Goal: Task Accomplishment & Management: Manage account settings

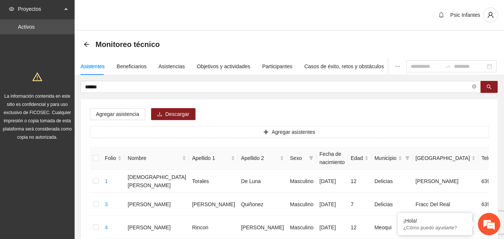
click at [92, 69] on div "Asistentes" at bounding box center [93, 66] width 24 height 8
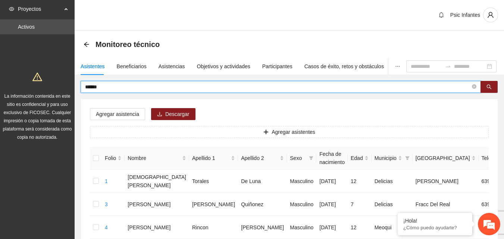
drag, startPoint x: 107, startPoint y: 87, endPoint x: 82, endPoint y: 88, distance: 24.2
click at [82, 88] on span "******" at bounding box center [281, 87] width 400 height 12
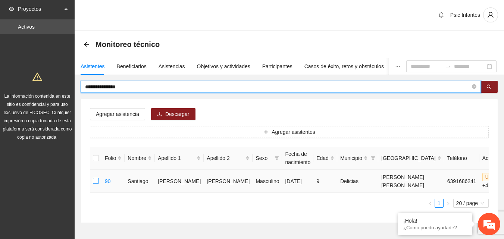
click at [95, 185] on label at bounding box center [96, 181] width 6 height 8
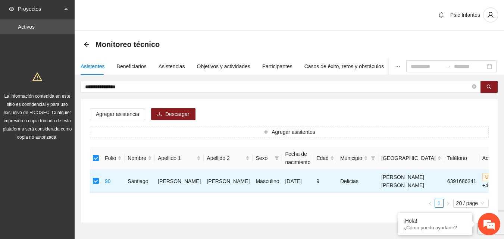
click at [205, 20] on div "Psic Infantes" at bounding box center [289, 15] width 429 height 31
click at [123, 119] on button "Agregar asistencia" at bounding box center [117, 114] width 55 height 12
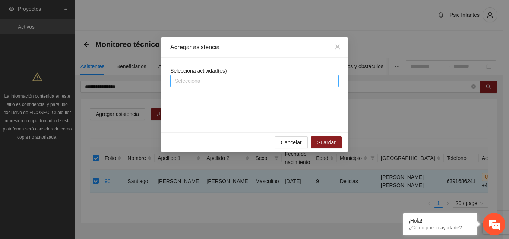
click at [231, 84] on div at bounding box center [254, 80] width 165 height 9
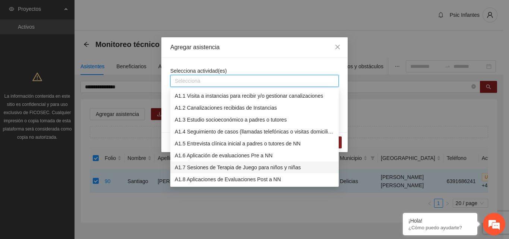
click at [204, 167] on div "A1.7 Sesiones de Terapia de Juego para niños y niñas" at bounding box center [255, 167] width 160 height 8
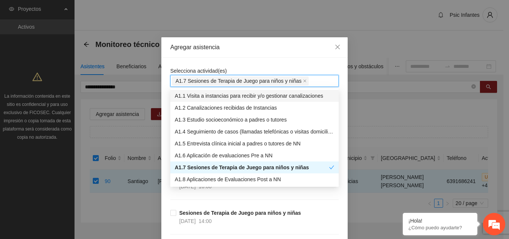
click at [251, 54] on div "Agregar asistencia" at bounding box center [254, 47] width 186 height 21
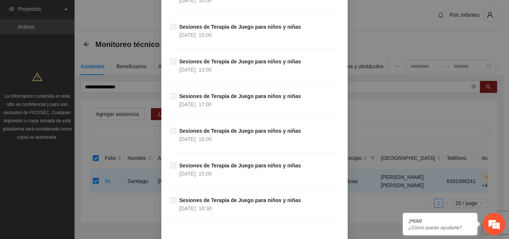
scroll to position [4186, 0]
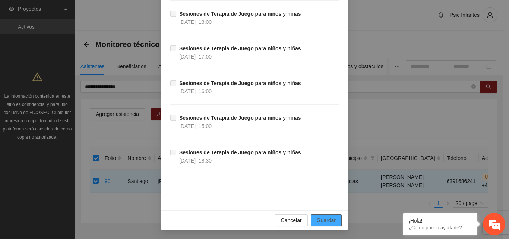
click at [328, 220] on span "Guardar" at bounding box center [326, 220] width 19 height 8
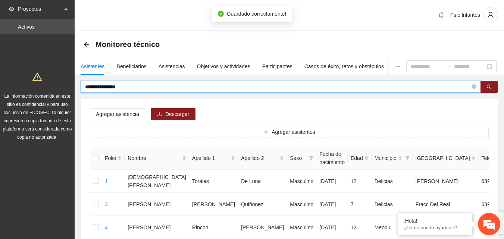
drag, startPoint x: 106, startPoint y: 86, endPoint x: 84, endPoint y: 90, distance: 22.1
click at [84, 90] on span "**********" at bounding box center [281, 87] width 400 height 12
type input "**********"
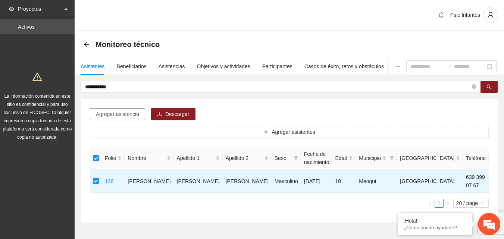
click at [112, 114] on span "Agregar asistencia" at bounding box center [117, 114] width 43 height 8
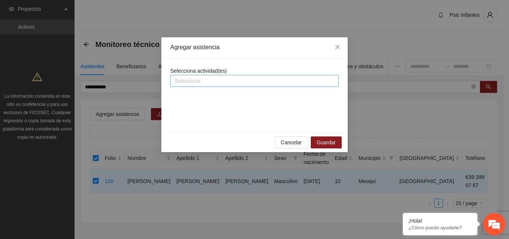
click at [191, 81] on div at bounding box center [254, 80] width 165 height 9
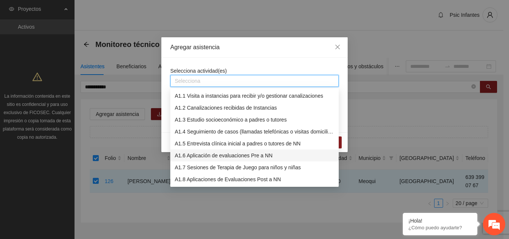
click at [195, 157] on div "A1.6 Aplicación de evaluaciones Pre a NN" at bounding box center [255, 155] width 160 height 8
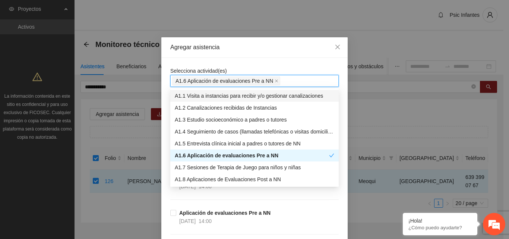
click at [228, 53] on div "Agregar asistencia" at bounding box center [254, 47] width 186 height 21
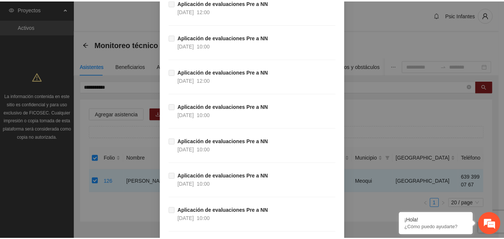
scroll to position [615, 0]
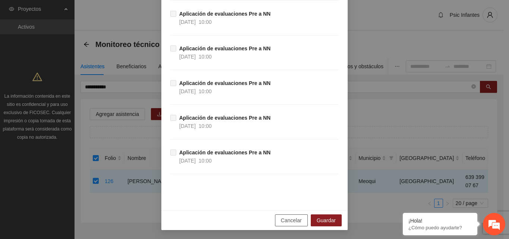
click at [290, 225] on button "Cancelar" at bounding box center [291, 220] width 33 height 12
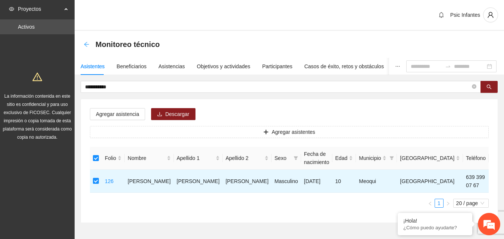
click at [86, 43] on icon "arrow-left" at bounding box center [87, 44] width 6 height 6
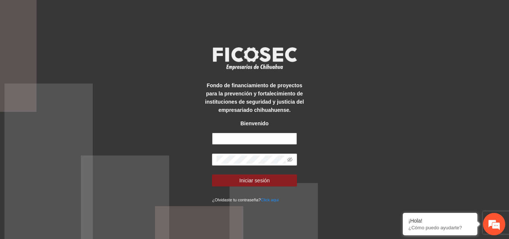
click at [244, 138] on input "text" at bounding box center [254, 139] width 85 height 12
type input "**********"
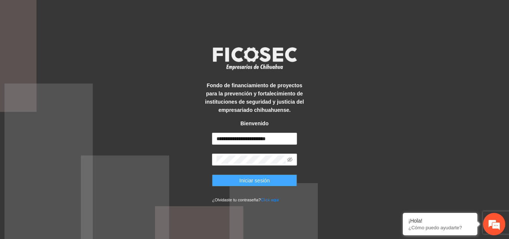
click at [254, 180] on span "Iniciar sesión" at bounding box center [254, 180] width 31 height 8
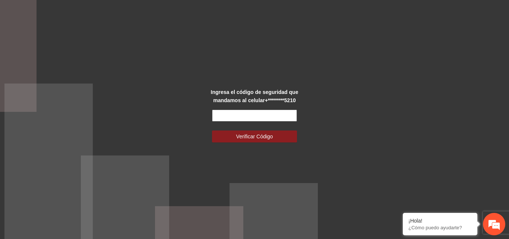
click at [268, 118] on input "text" at bounding box center [254, 116] width 85 height 12
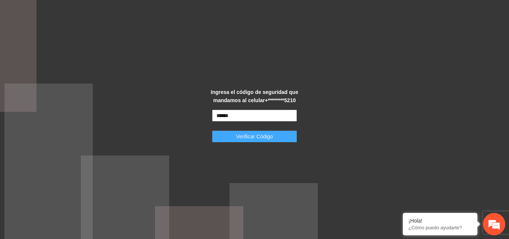
type input "******"
click at [259, 140] on span "Verificar Código" at bounding box center [254, 136] width 37 height 8
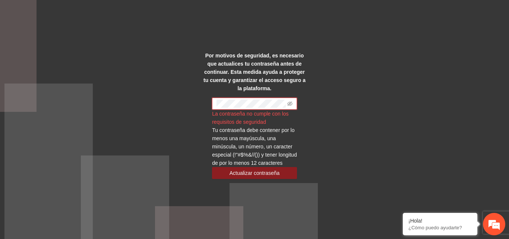
click at [292, 101] on icon "eye-invisible" at bounding box center [289, 103] width 5 height 5
click at [251, 170] on span "Actualizar contraseña" at bounding box center [255, 173] width 50 height 8
click at [272, 176] on span "Actualizar contraseña" at bounding box center [255, 173] width 50 height 8
click at [261, 169] on span "Actualizar contraseña" at bounding box center [255, 173] width 50 height 8
click at [361, 114] on div "Por motivos de seguridad, es necesario que actualices tu contraseña antes de co…" at bounding box center [254, 119] width 509 height 239
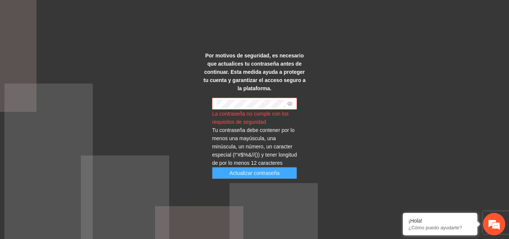
click at [248, 176] on span "Actualizar contraseña" at bounding box center [255, 173] width 50 height 8
click at [255, 177] on span "Actualizar contraseña" at bounding box center [255, 173] width 50 height 8
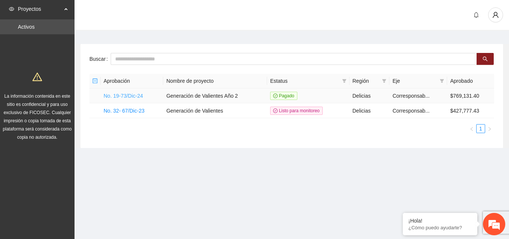
click at [137, 96] on link "No. 19-73/Dic-24" at bounding box center [124, 96] width 40 height 6
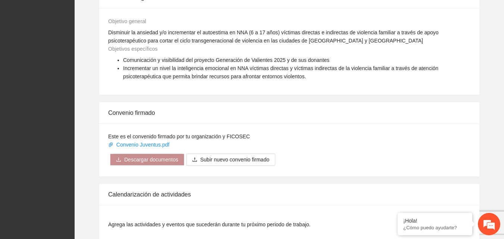
scroll to position [559, 0]
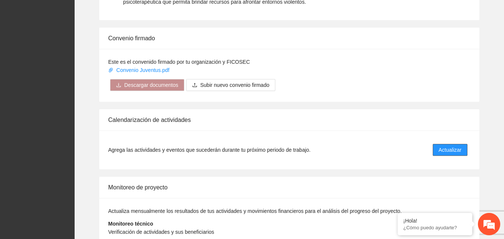
click at [450, 149] on span "Actualizar" at bounding box center [449, 150] width 23 height 8
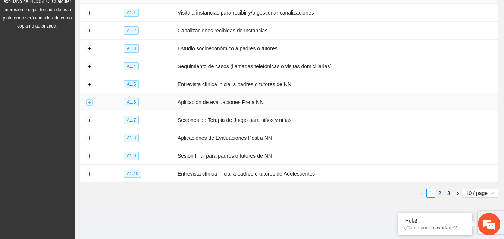
click at [90, 100] on button "Expand row" at bounding box center [89, 103] width 6 height 6
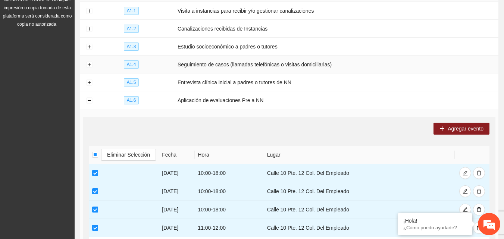
scroll to position [111, 0]
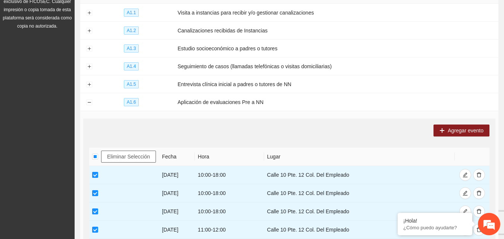
click at [119, 155] on span "Eliminar Selección" at bounding box center [128, 156] width 43 height 8
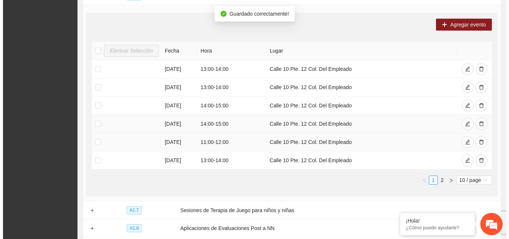
scroll to position [223, 0]
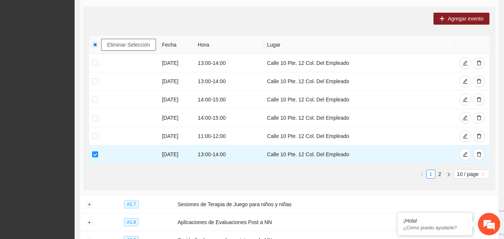
click at [132, 42] on span "Eliminar Selección" at bounding box center [128, 45] width 43 height 8
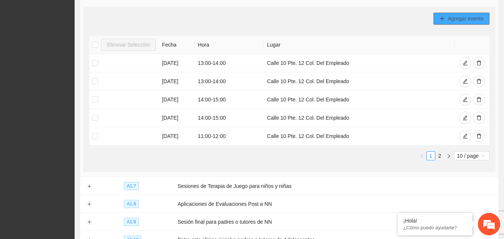
click at [459, 16] on span "Agregar evento" at bounding box center [465, 19] width 36 height 8
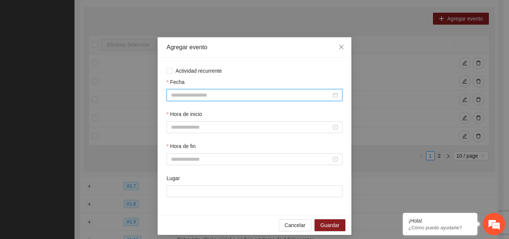
drag, startPoint x: 178, startPoint y: 97, endPoint x: 180, endPoint y: 102, distance: 5.5
click at [178, 97] on input "Fecha" at bounding box center [251, 95] width 160 height 8
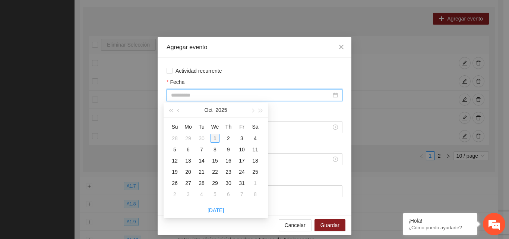
type input "**********"
click at [215, 138] on div "1" at bounding box center [215, 138] width 9 height 9
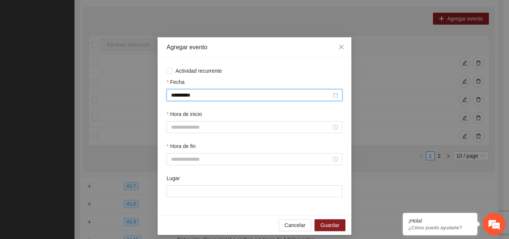
click at [232, 75] on div "**********" at bounding box center [255, 136] width 176 height 139
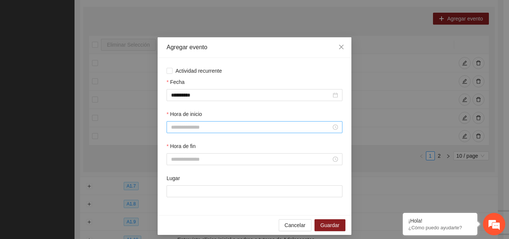
click at [198, 125] on input "Hora de inicio" at bounding box center [251, 127] width 160 height 8
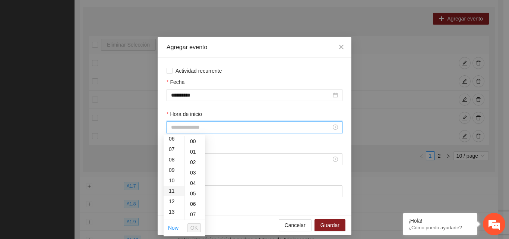
scroll to position [75, 0]
click at [175, 201] on div "13" at bounding box center [174, 202] width 21 height 10
type input "*****"
click at [195, 226] on span "OK" at bounding box center [194, 228] width 7 height 8
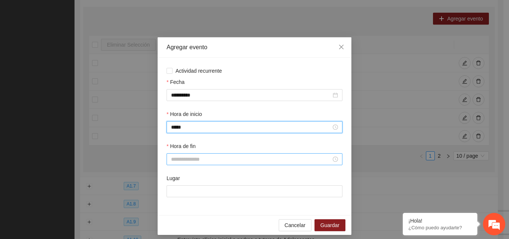
click at [214, 161] on input "Hora de fin" at bounding box center [251, 159] width 160 height 8
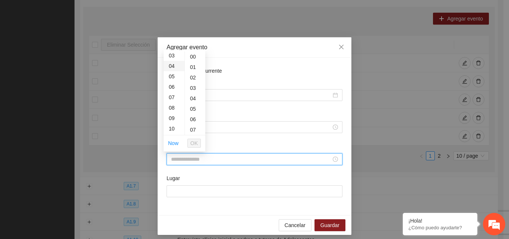
scroll to position [75, 0]
click at [172, 129] on div "14" at bounding box center [174, 128] width 21 height 10
type input "*****"
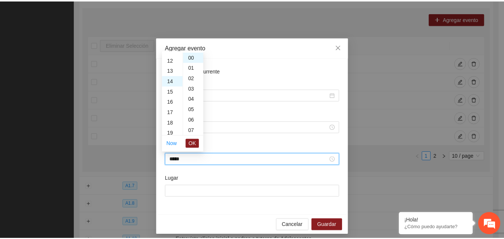
scroll to position [146, 0]
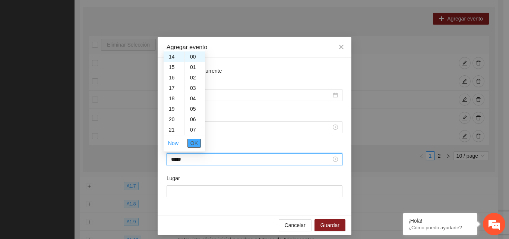
click at [194, 145] on span "OK" at bounding box center [194, 143] width 7 height 8
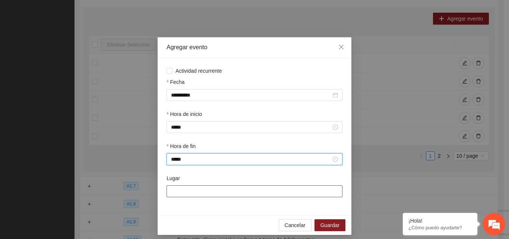
click at [192, 194] on input "Lugar" at bounding box center [255, 191] width 176 height 12
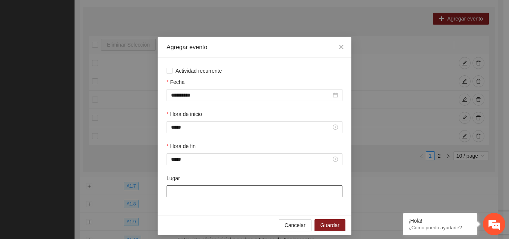
type input "**********"
click at [327, 228] on span "Guardar" at bounding box center [330, 225] width 19 height 8
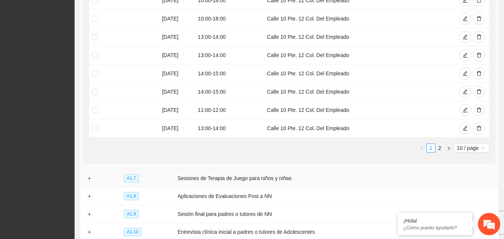
scroll to position [372, 0]
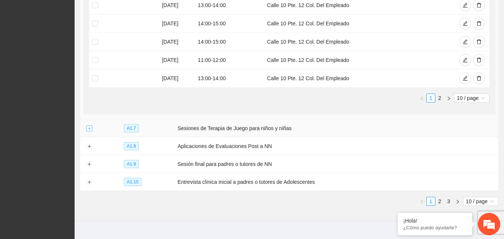
click at [88, 128] on button "Expand row" at bounding box center [89, 129] width 6 height 6
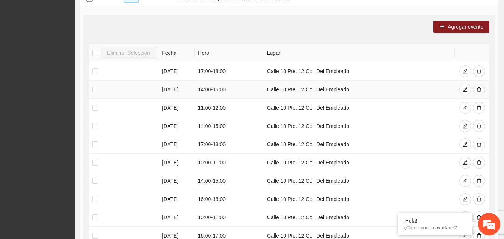
scroll to position [521, 0]
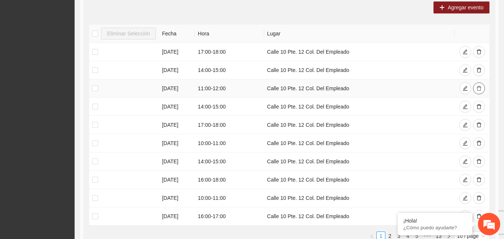
click at [479, 87] on icon "delete" at bounding box center [478, 88] width 5 height 5
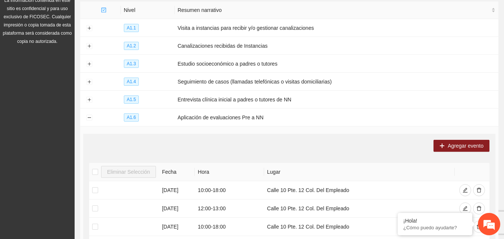
scroll to position [0, 0]
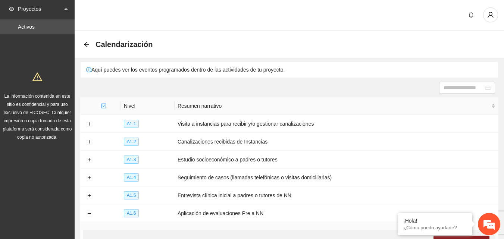
click at [87, 45] on icon "arrow-left" at bounding box center [87, 44] width 6 height 6
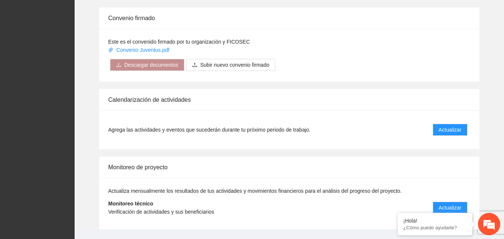
scroll to position [598, 0]
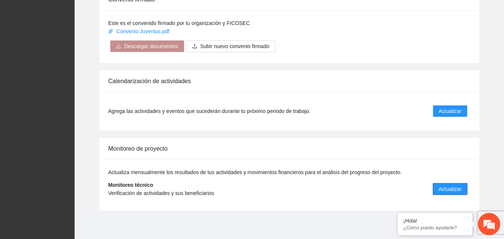
click at [440, 188] on span "Actualizar" at bounding box center [449, 189] width 23 height 8
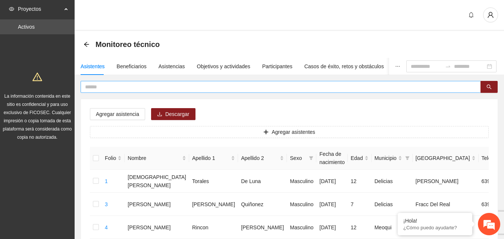
click at [121, 86] on input "text" at bounding box center [277, 87] width 385 height 8
type input "**********"
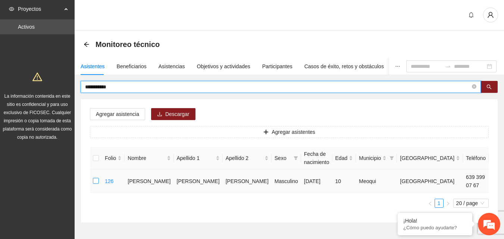
click at [100, 178] on td at bounding box center [96, 181] width 12 height 23
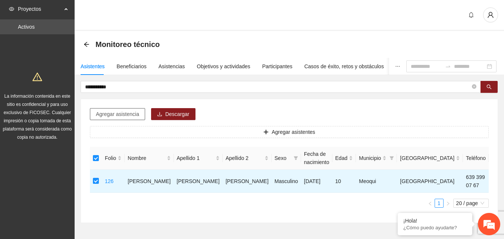
click at [129, 114] on span "Agregar asistencia" at bounding box center [117, 114] width 43 height 8
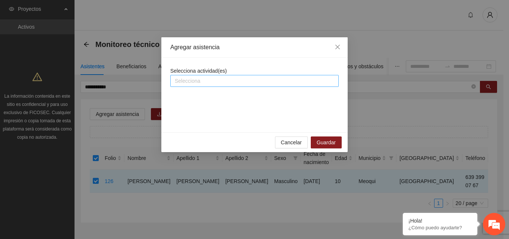
click at [181, 75] on div "Selecciona" at bounding box center [254, 81] width 169 height 12
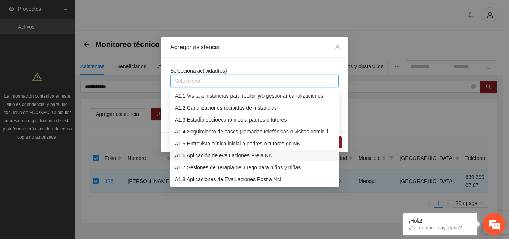
click at [198, 154] on div "A1.6 Aplicación de evaluaciones Pre a NN" at bounding box center [255, 155] width 160 height 8
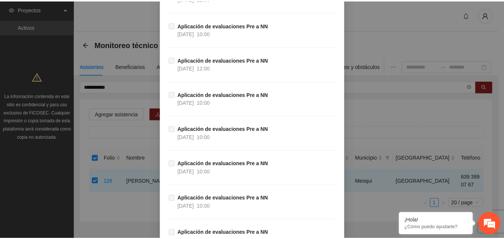
scroll to position [476, 0]
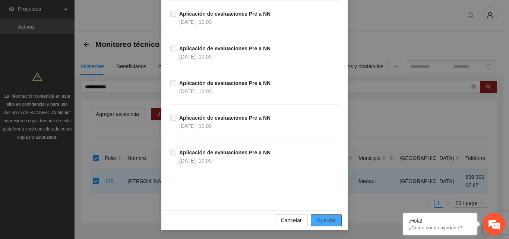
click at [324, 221] on span "Guardar" at bounding box center [326, 220] width 19 height 8
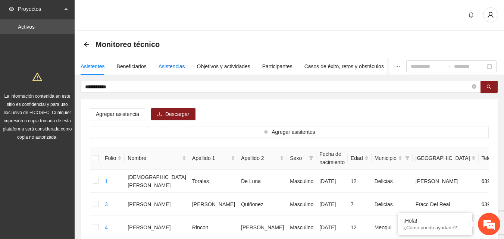
click at [173, 66] on div "Asistencias" at bounding box center [171, 66] width 26 height 8
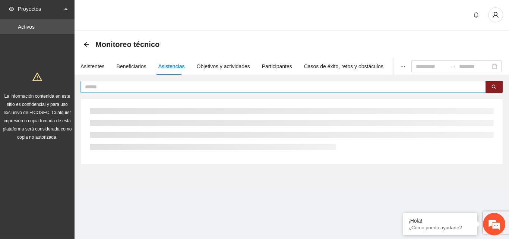
click at [154, 84] on input "text" at bounding box center [280, 87] width 391 height 8
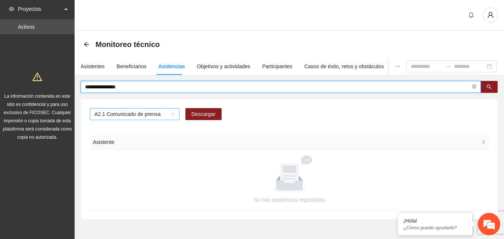
click at [158, 108] on div "A2.1 Comunicado de prensa" at bounding box center [134, 114] width 89 height 12
type input "**********"
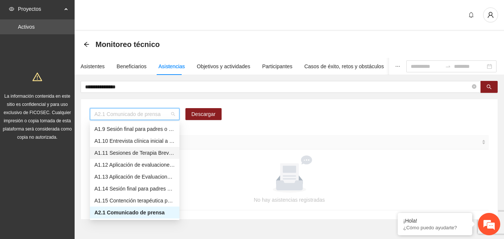
scroll to position [58, 0]
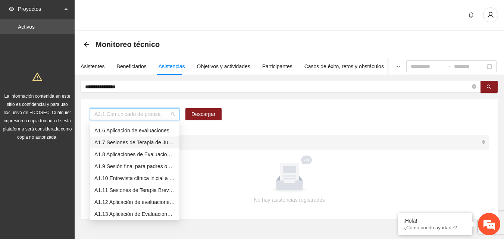
click at [139, 144] on div "A1.7 Sesiones de Terapia de Juego para niños y niñas" at bounding box center [134, 142] width 81 height 8
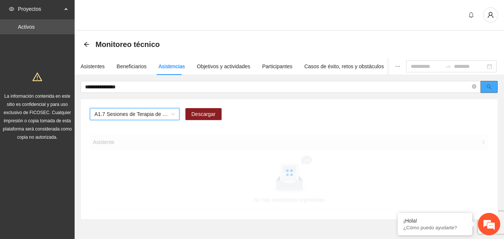
click at [492, 87] on button "button" at bounding box center [488, 87] width 17 height 12
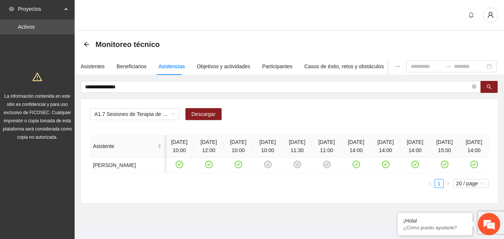
scroll to position [0, 2]
click at [86, 41] on icon "arrow-left" at bounding box center [87, 44] width 6 height 6
